Goal: Task Accomplishment & Management: Complete application form

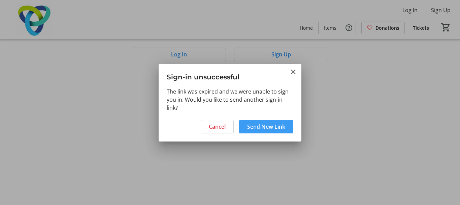
click at [265, 129] on span "Send New Link" at bounding box center [266, 126] width 38 height 8
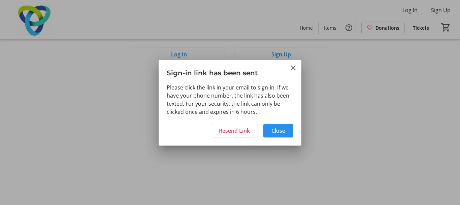
click at [275, 133] on span "Close" at bounding box center [279, 130] width 14 height 8
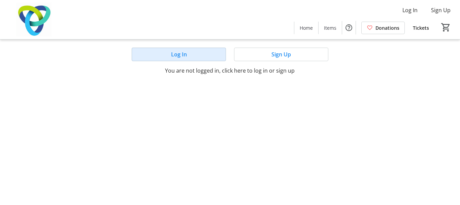
click at [185, 57] on span "Log In" at bounding box center [179, 54] width 16 height 8
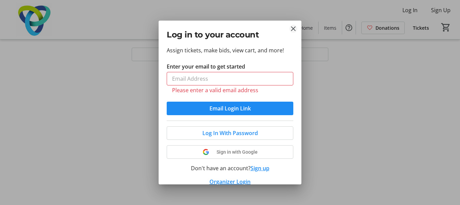
click at [293, 27] on mat-icon "Close" at bounding box center [294, 29] width 8 height 8
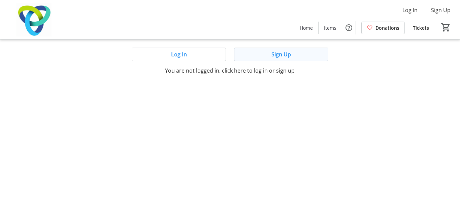
click at [284, 56] on span "Sign Up" at bounding box center [282, 54] width 20 height 8
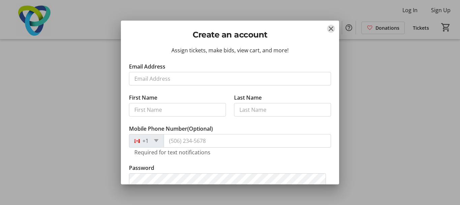
click at [330, 25] on mat-icon "Close" at bounding box center [331, 29] width 8 height 8
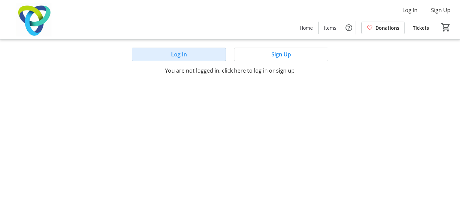
click at [175, 54] on span "Log In" at bounding box center [179, 54] width 16 height 8
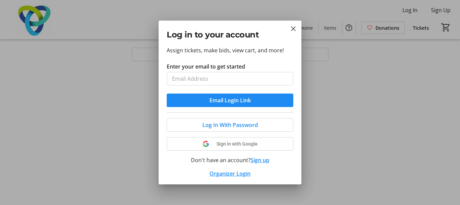
click at [198, 78] on input "Enter your email to get started" at bounding box center [230, 78] width 127 height 13
type input "[EMAIL_ADDRESS][DOMAIN_NAME]"
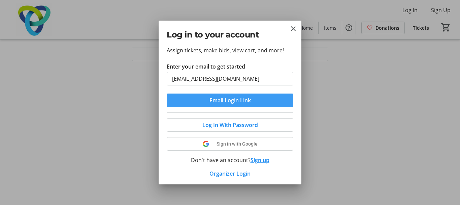
click at [234, 102] on span "Email Login Link" at bounding box center [230, 100] width 41 height 8
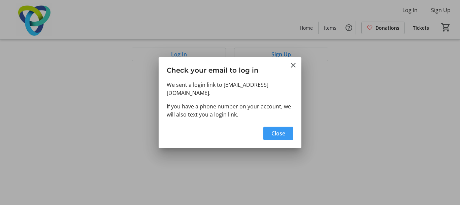
click at [285, 134] on span "button" at bounding box center [279, 133] width 30 height 16
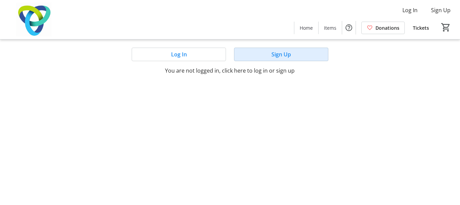
click at [293, 57] on span at bounding box center [282, 54] width 94 height 16
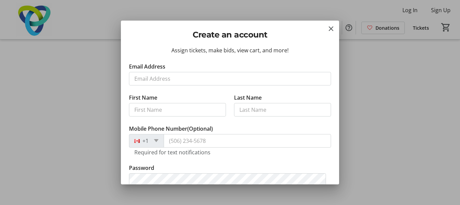
click at [179, 82] on input "Email Address" at bounding box center [230, 78] width 202 height 13
type input "[EMAIL_ADDRESS][DOMAIN_NAME]"
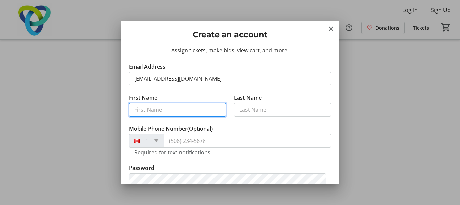
click at [157, 114] on input "First Name" at bounding box center [177, 109] width 97 height 13
type input "[PERSON_NAME]"
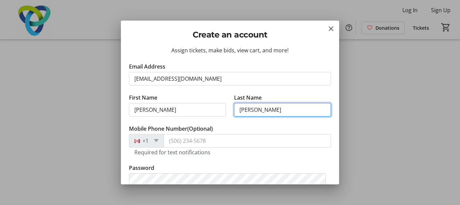
type input "[PERSON_NAME]"
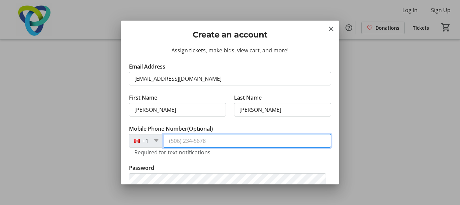
click at [179, 143] on input "Mobile Phone Number (Optional)" at bounding box center [248, 140] width 168 height 13
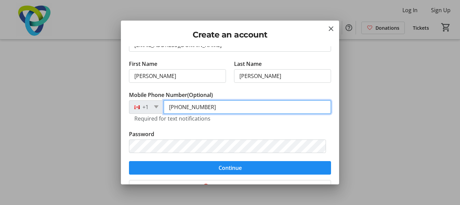
type input "[PHONE_NUMBER]"
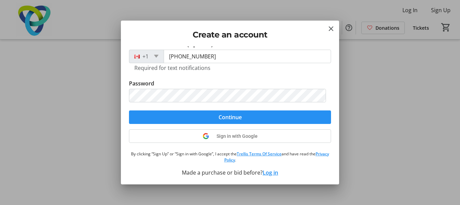
click at [228, 119] on span "Continue" at bounding box center [230, 117] width 23 height 8
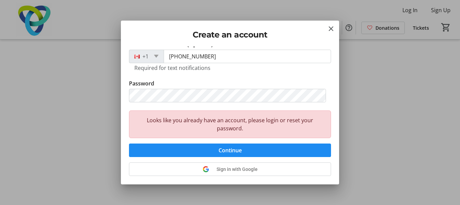
scroll to position [0, 0]
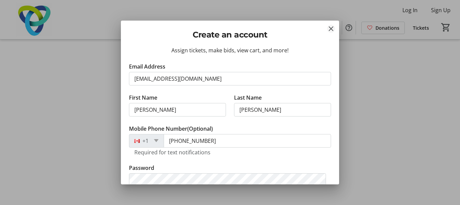
click at [332, 30] on mat-icon "Close" at bounding box center [331, 29] width 8 height 8
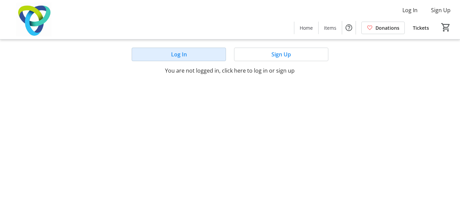
click at [188, 52] on span at bounding box center [179, 54] width 94 height 16
